Goal: Transaction & Acquisition: Purchase product/service

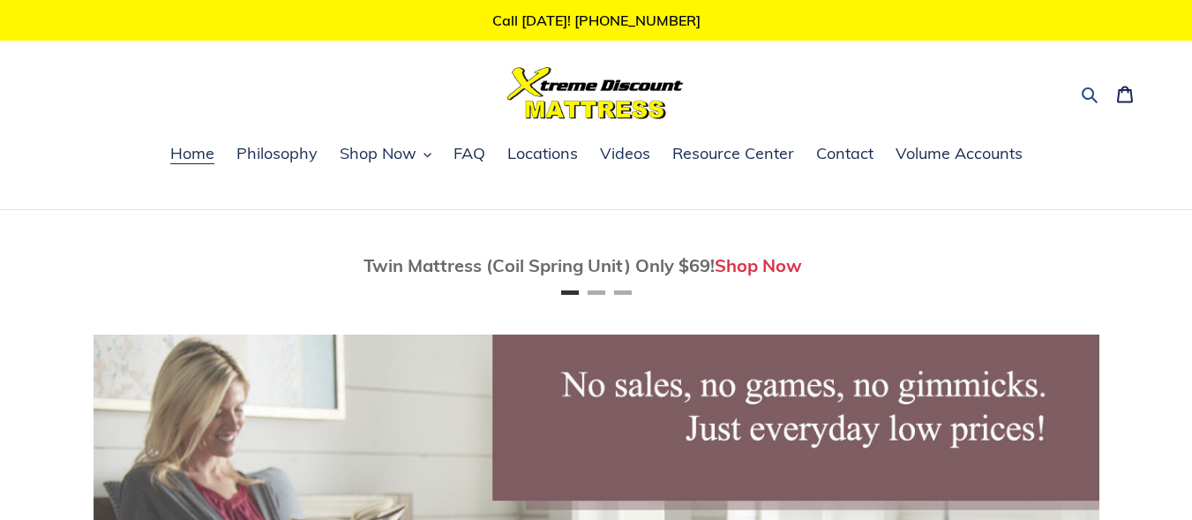
click at [1086, 80] on button "Search" at bounding box center [1091, 93] width 31 height 26
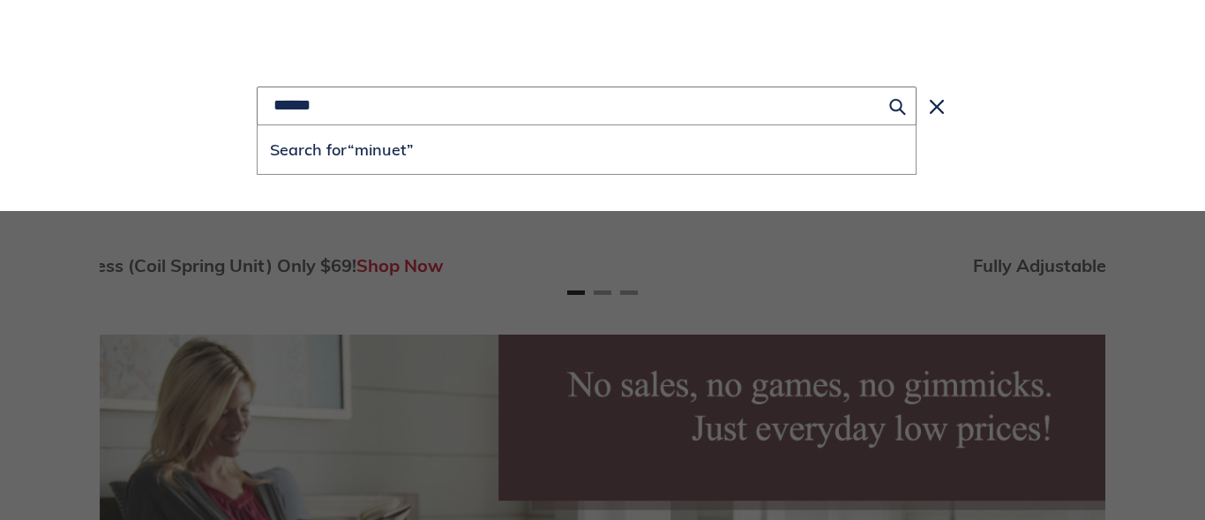
type input "******"
click at [258, 125] on button "Search for “minuet”" at bounding box center [587, 149] width 658 height 49
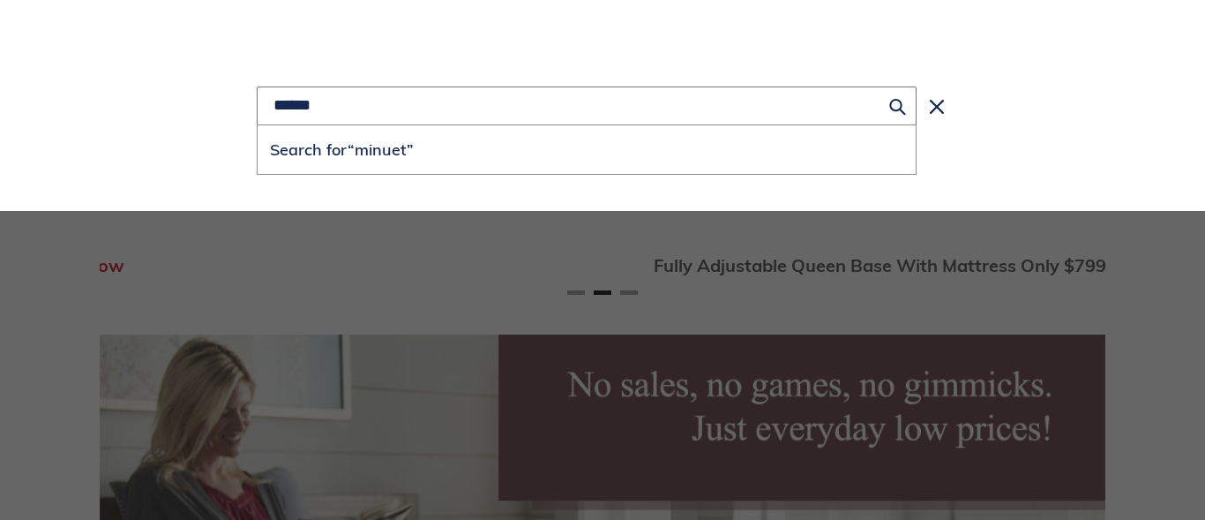
scroll to position [0, 1006]
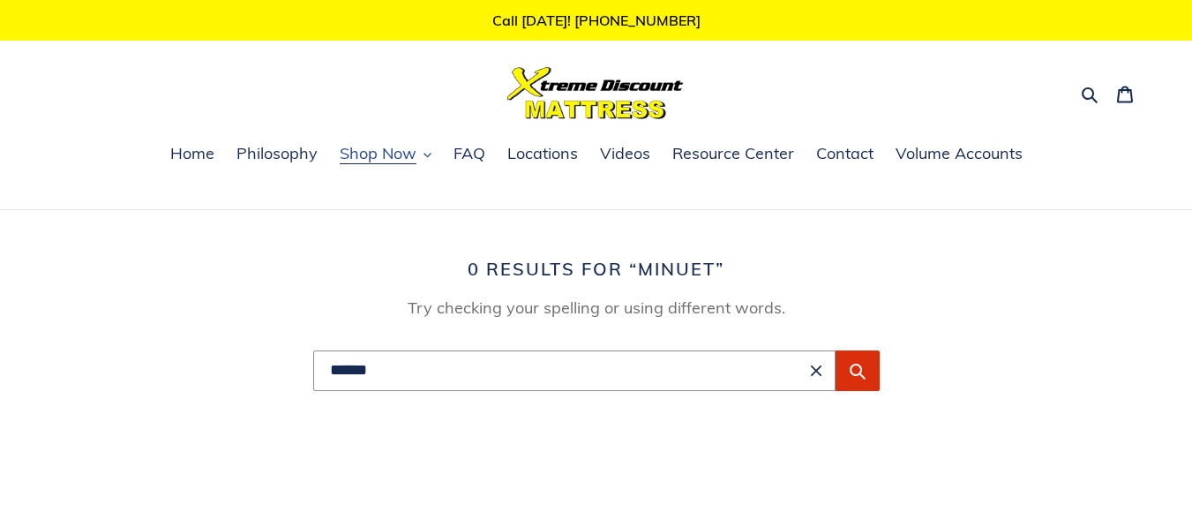
click at [355, 161] on span "Shop Now" at bounding box center [378, 153] width 77 height 21
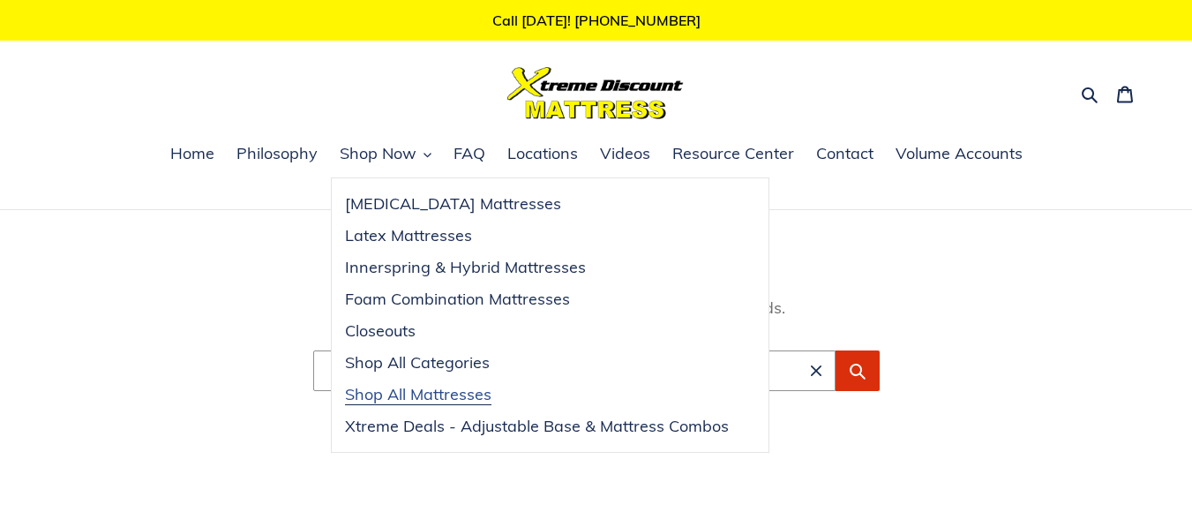
click at [454, 398] on span "Shop All Mattresses" at bounding box center [418, 394] width 146 height 21
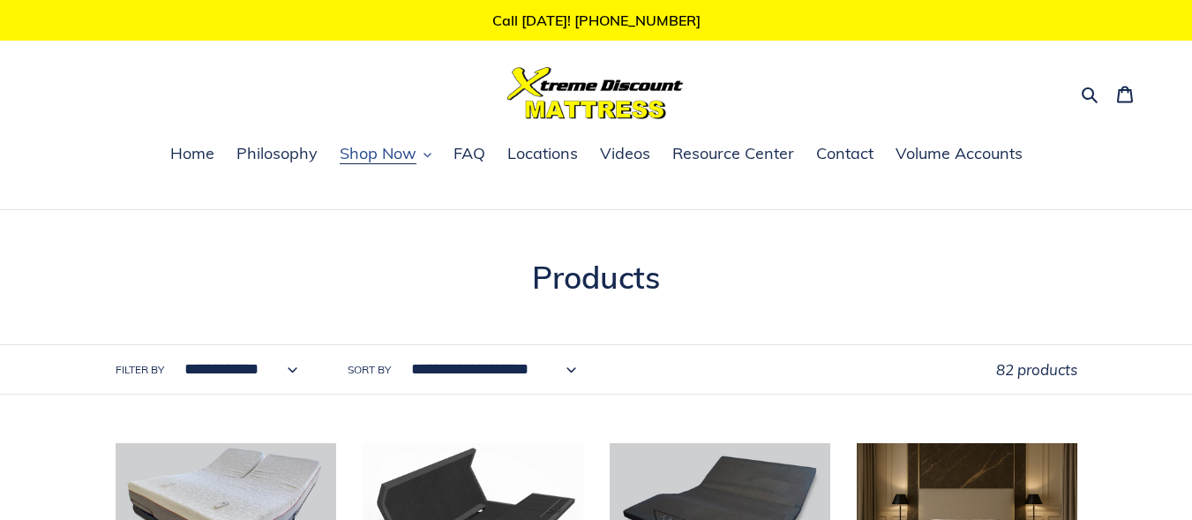
click at [393, 154] on span "Shop Now" at bounding box center [378, 153] width 77 height 21
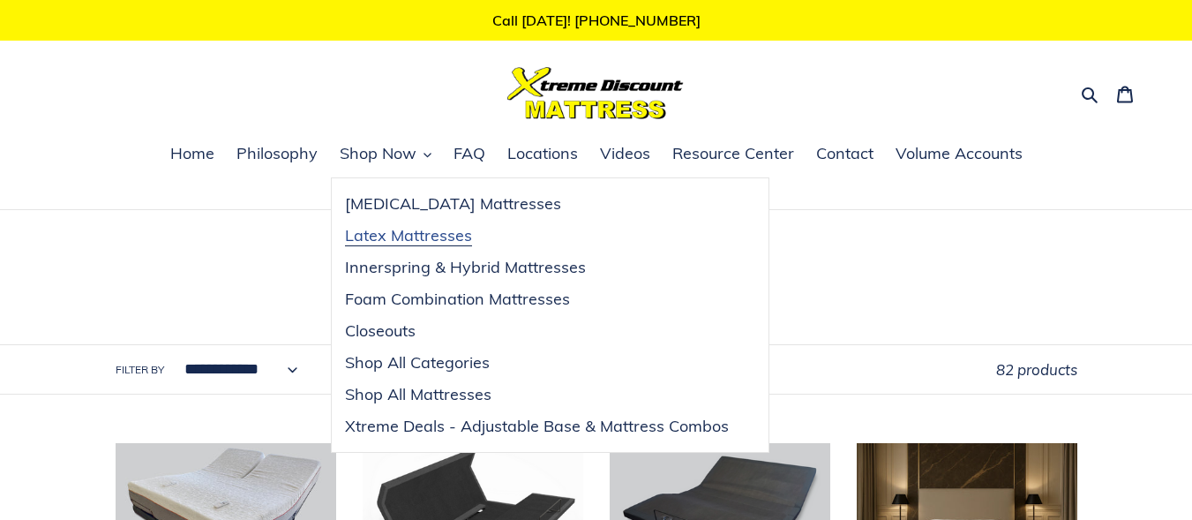
click at [439, 240] on span "Latex Mattresses" at bounding box center [408, 235] width 127 height 21
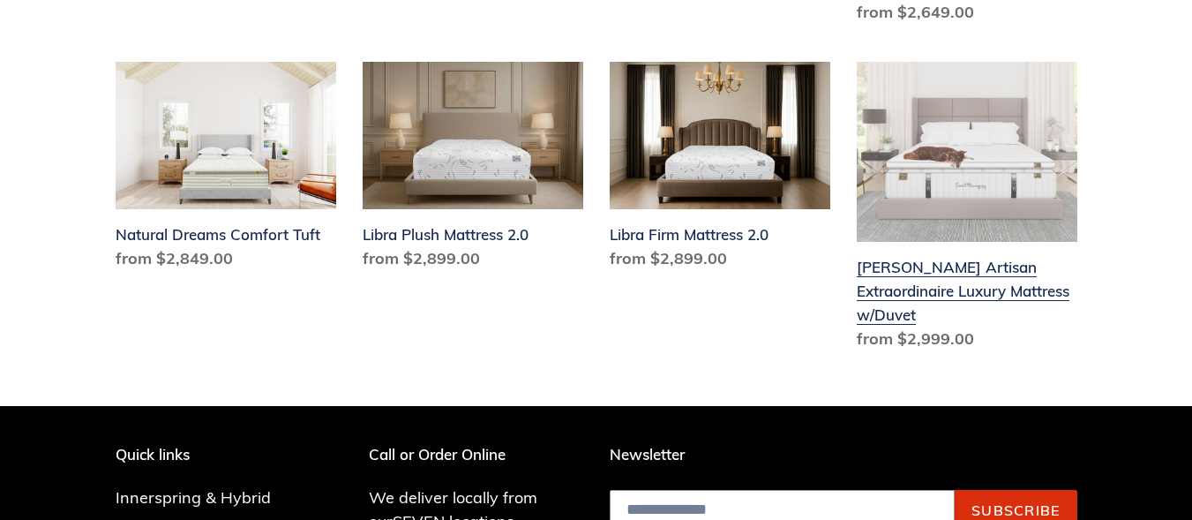
scroll to position [1677, 0]
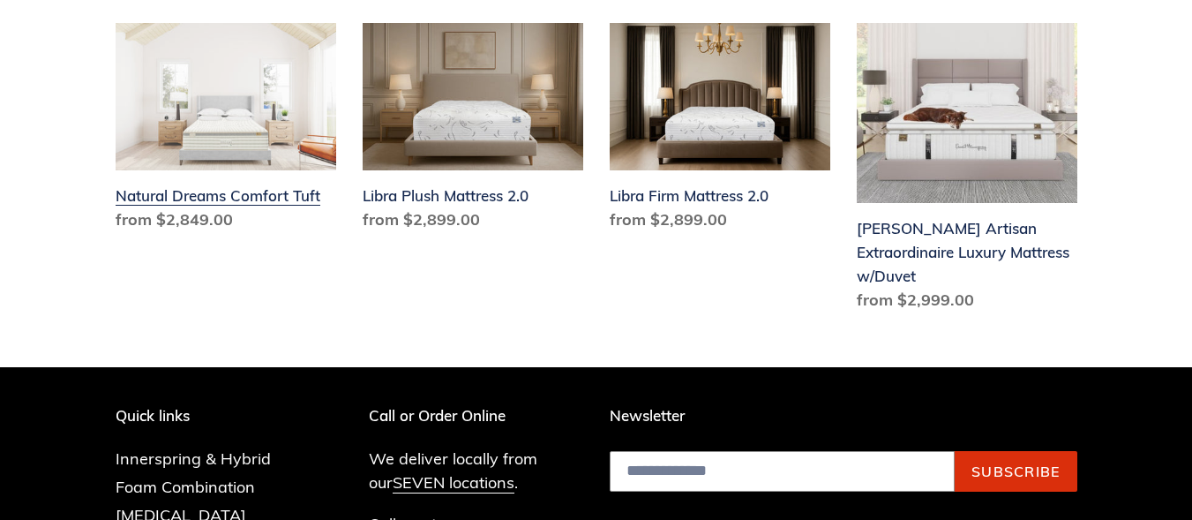
click at [246, 172] on link "Natural Dreams Comfort Tuft" at bounding box center [226, 130] width 221 height 215
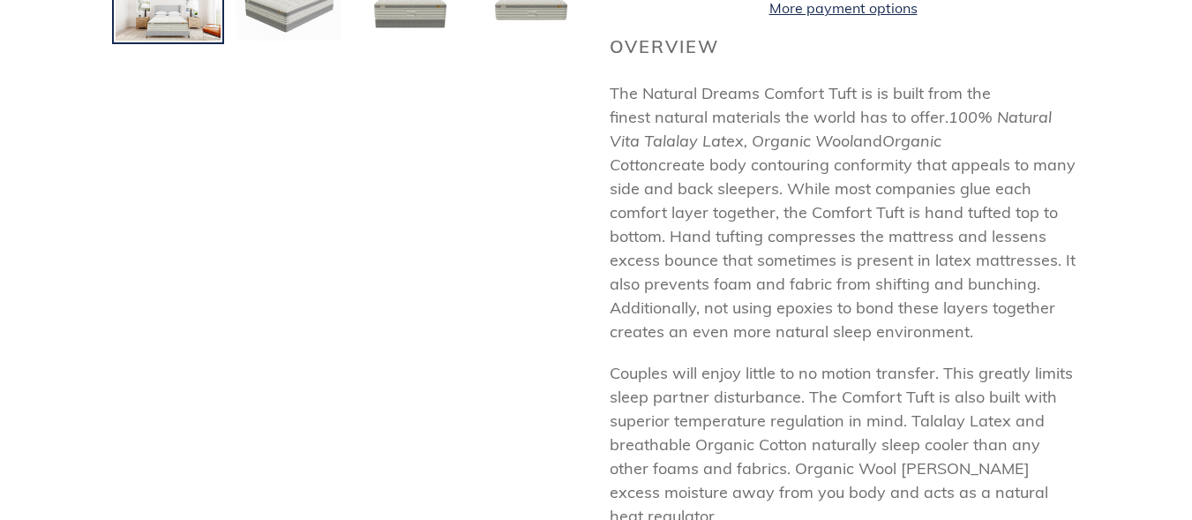
scroll to position [618, 0]
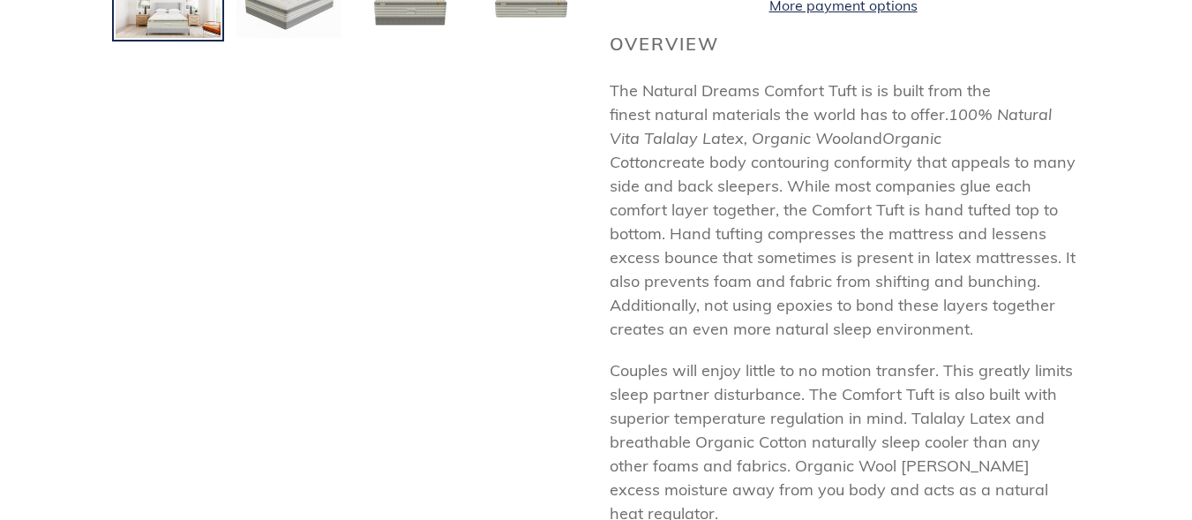
drag, startPoint x: 307, startPoint y: 139, endPoint x: 314, endPoint y: 124, distance: 16.6
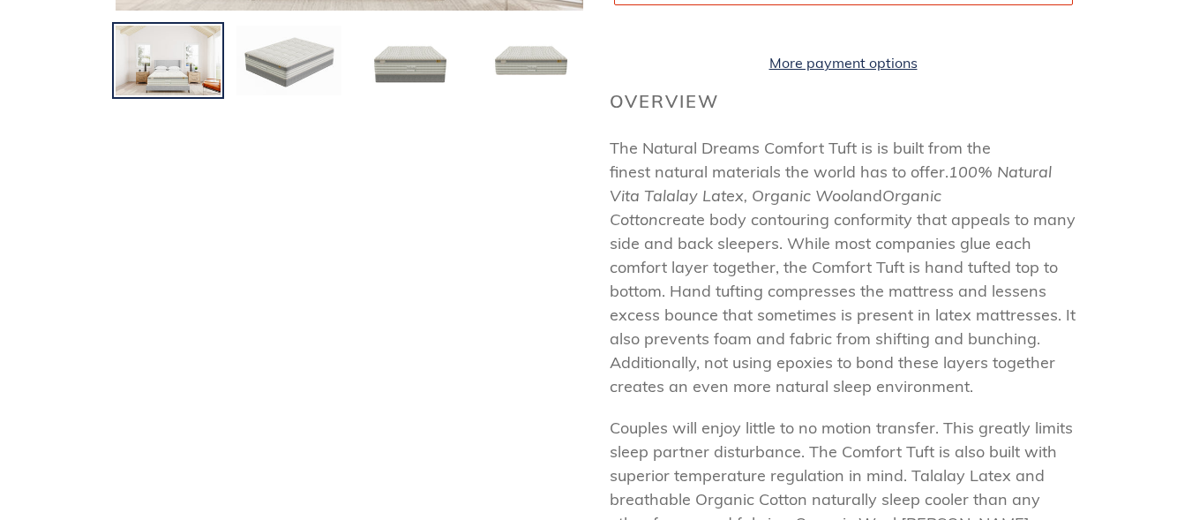
scroll to position [529, 0]
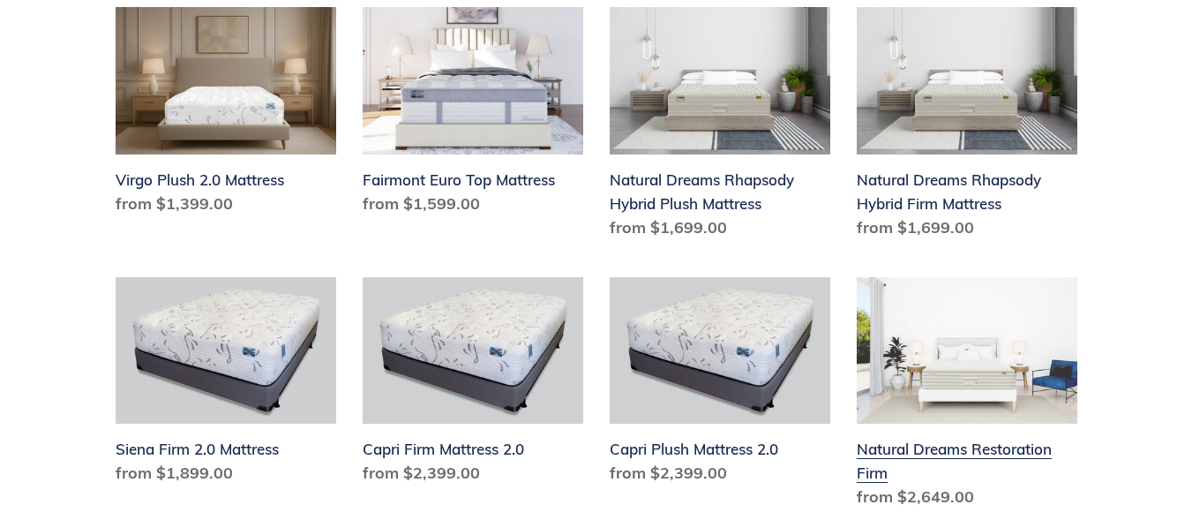
scroll to position [1152, 0]
click at [950, 422] on link "Natural Dreams Restoration Firm" at bounding box center [967, 397] width 221 height 239
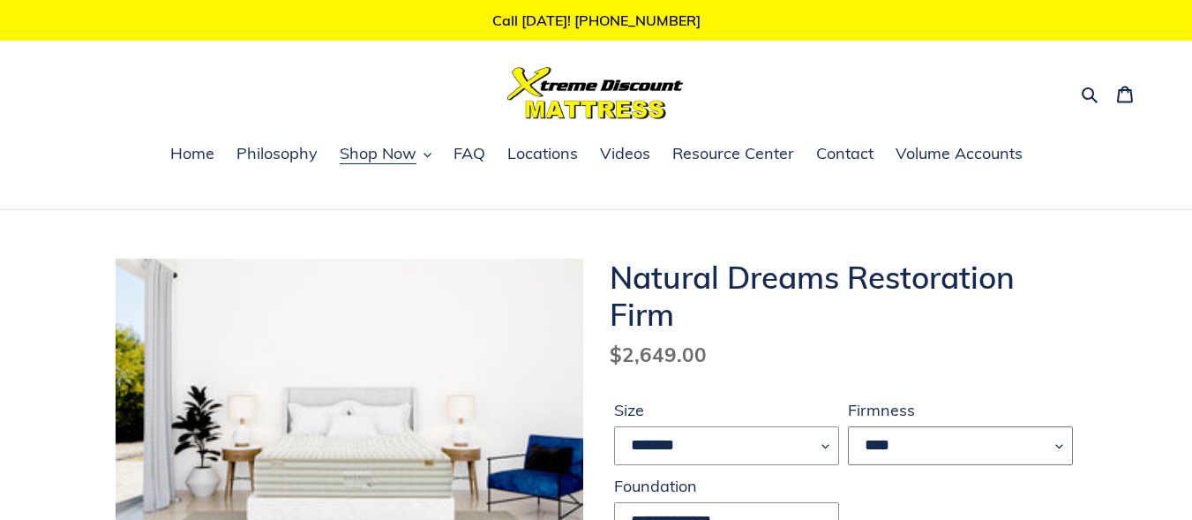
drag, startPoint x: 0, startPoint y: 0, endPoint x: 944, endPoint y: 434, distance: 1039.2
click at [944, 434] on select "****" at bounding box center [960, 445] width 225 height 39
click at [1077, 152] on ul "Home Philosophy Shop Now [MEDICAL_DATA] Mattresses Latex Mattresses Innerspring…" at bounding box center [596, 164] width 1192 height 46
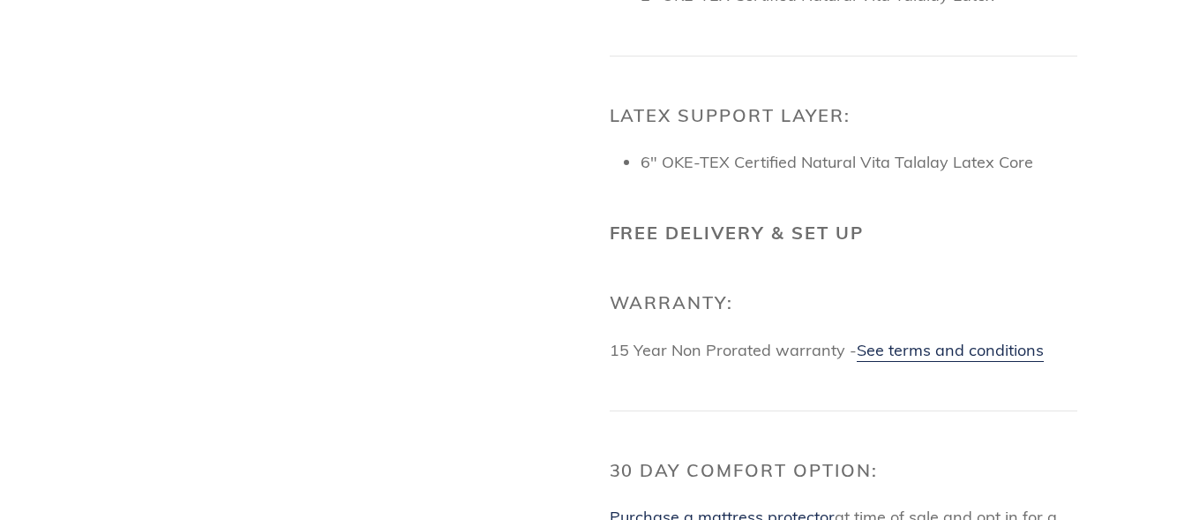
scroll to position [1853, 0]
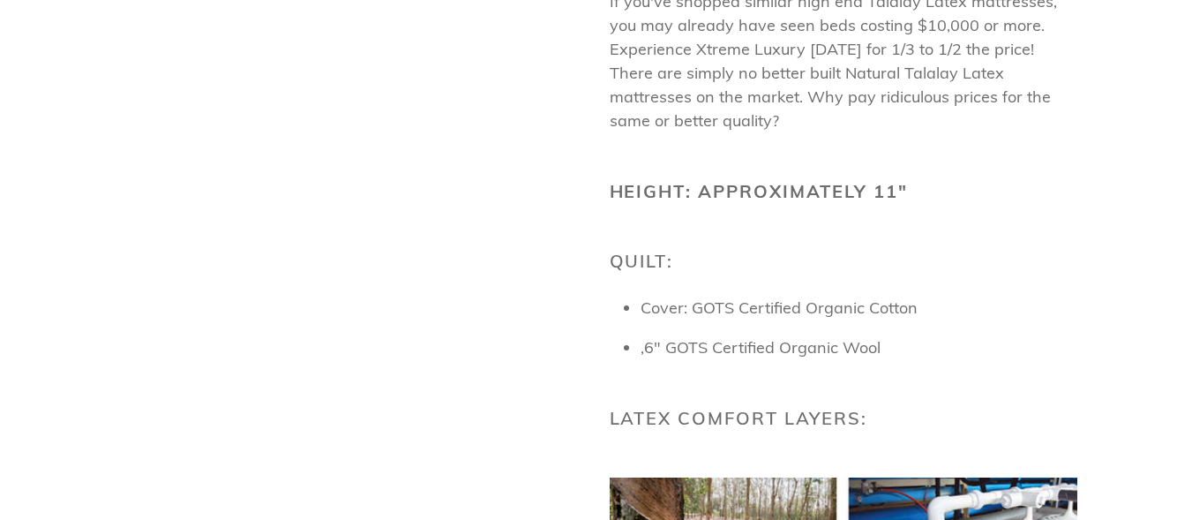
click at [606, 380] on div "Natural Dreams Restoration Firm Regular price $2,649.00 Sale price $2,649.00 Re…" at bounding box center [830, 75] width 494 height 2482
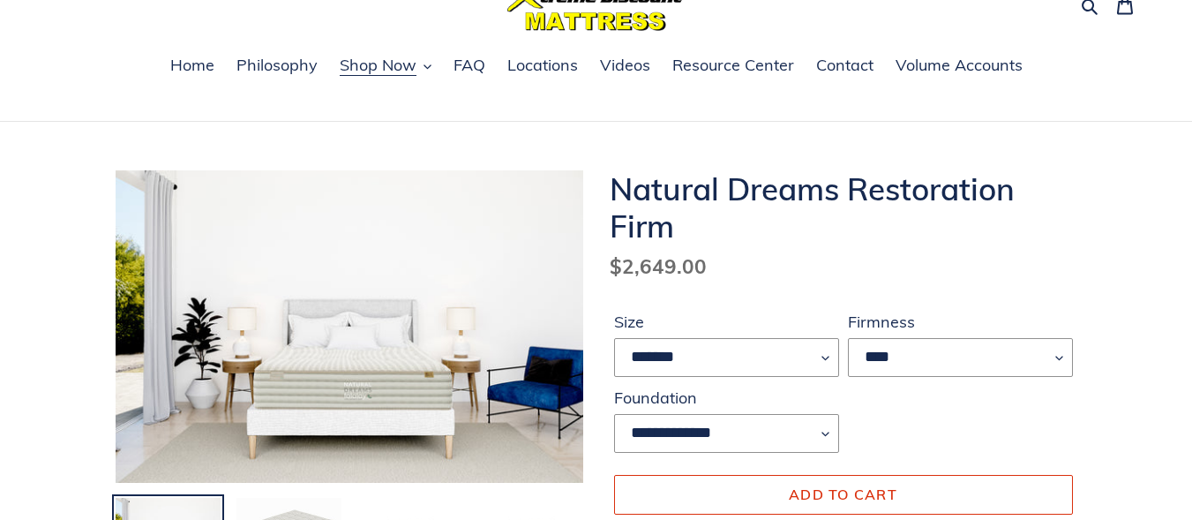
scroll to position [0, 0]
